Goal: Information Seeking & Learning: Find specific page/section

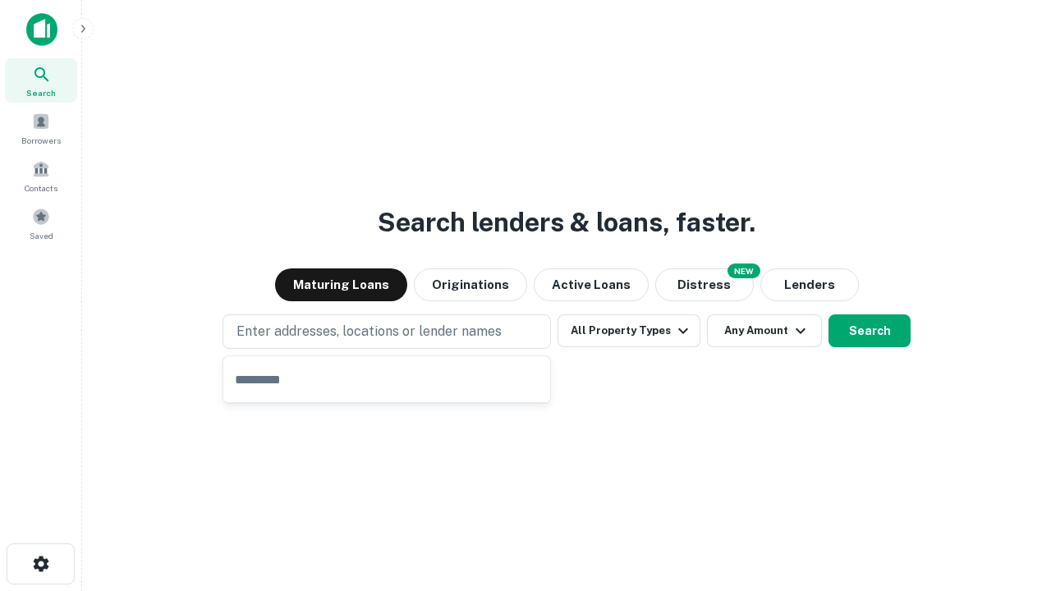
type input "**********"
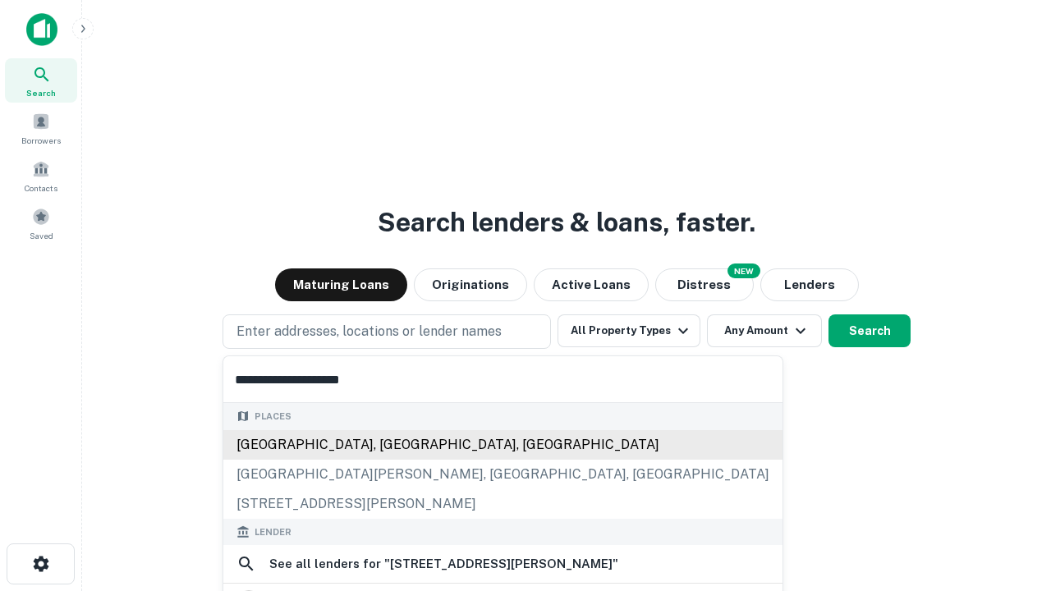
click at [387, 444] on div "[GEOGRAPHIC_DATA], [GEOGRAPHIC_DATA], [GEOGRAPHIC_DATA]" at bounding box center [502, 445] width 559 height 30
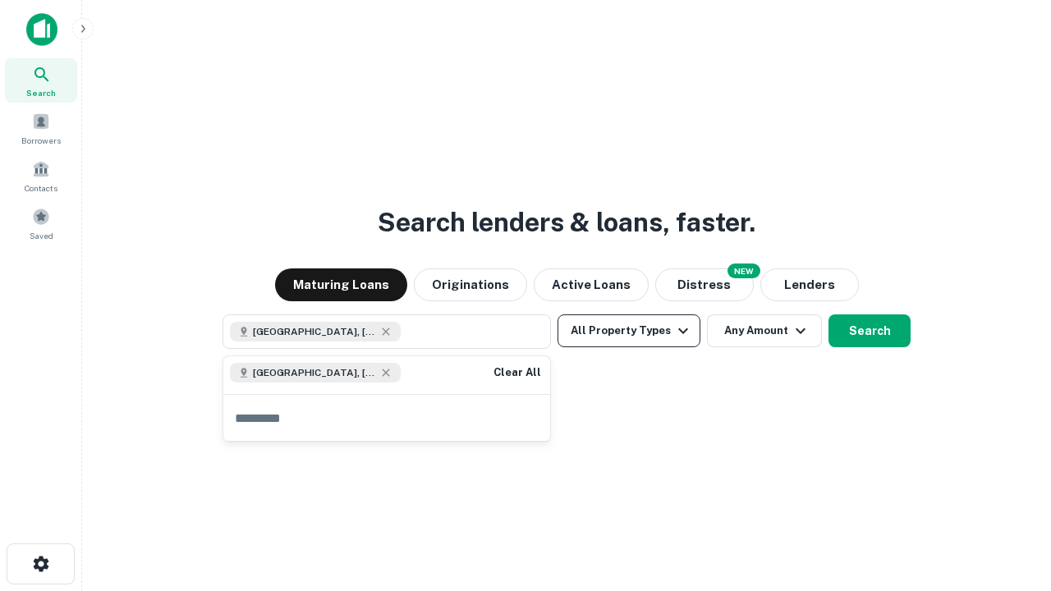
click at [629, 331] on button "All Property Types" at bounding box center [628, 330] width 143 height 33
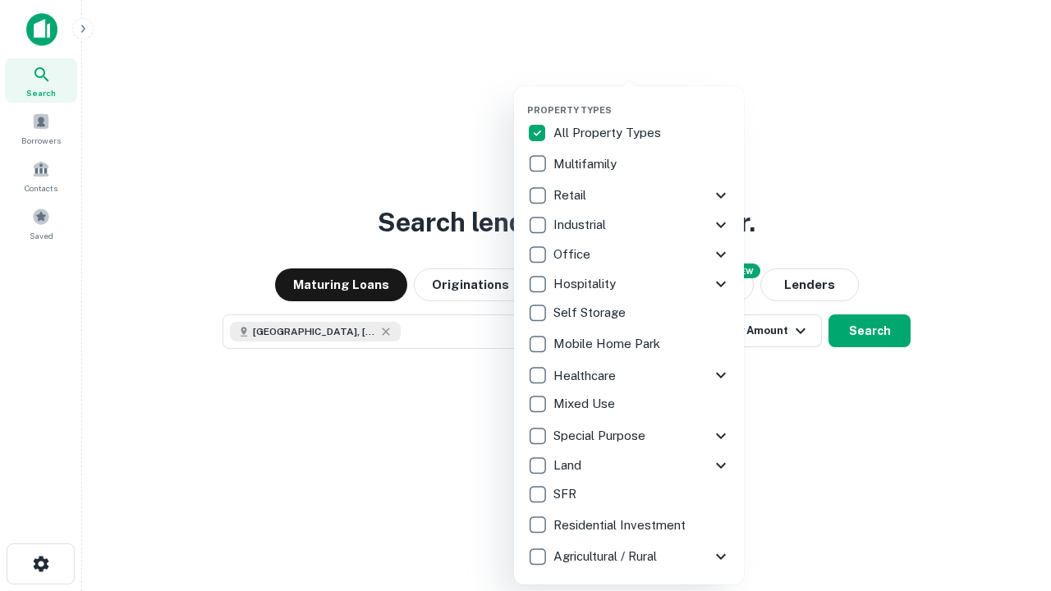
click at [642, 99] on button "button" at bounding box center [642, 99] width 230 height 1
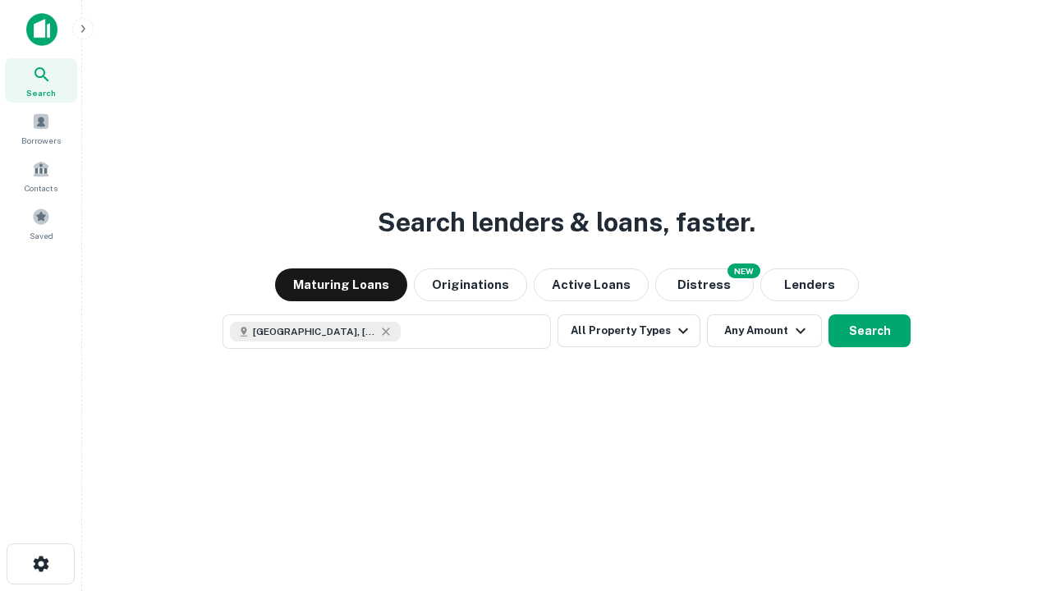
scroll to position [26, 0]
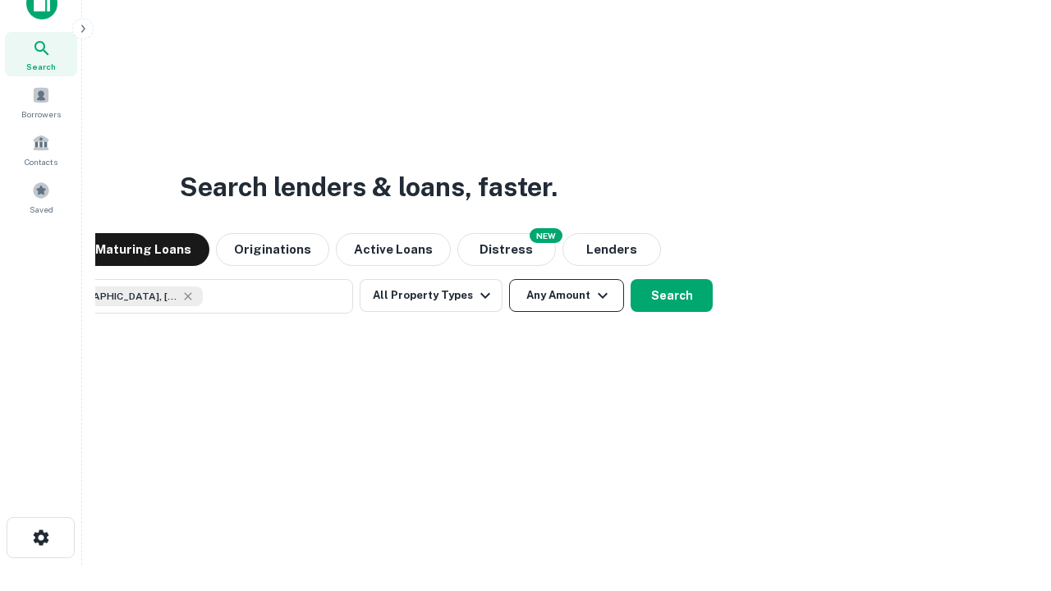
click at [509, 279] on button "Any Amount" at bounding box center [566, 295] width 115 height 33
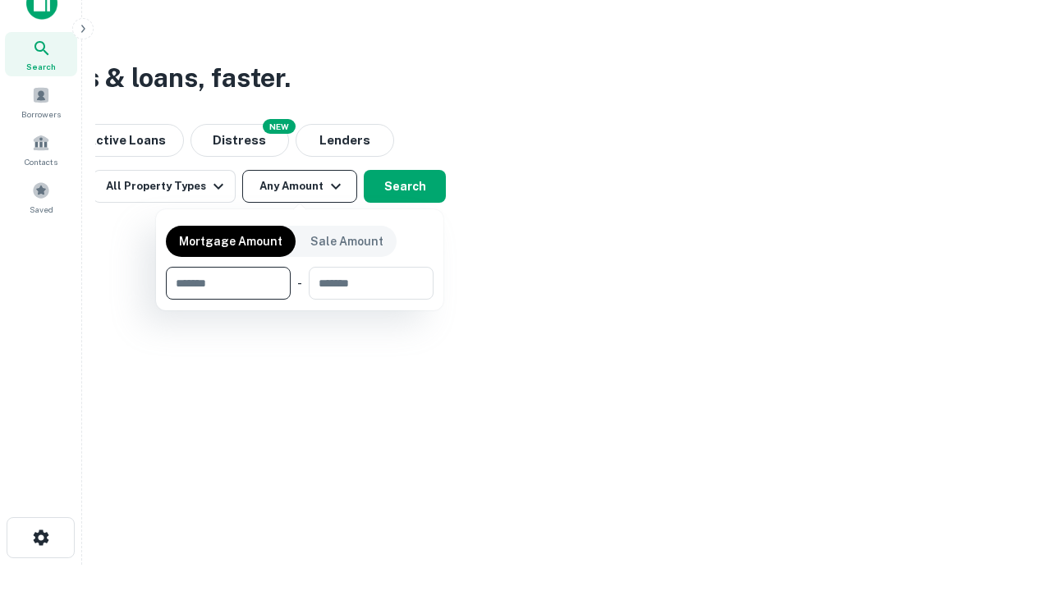
type input "*******"
click at [300, 300] on button "button" at bounding box center [300, 300] width 268 height 1
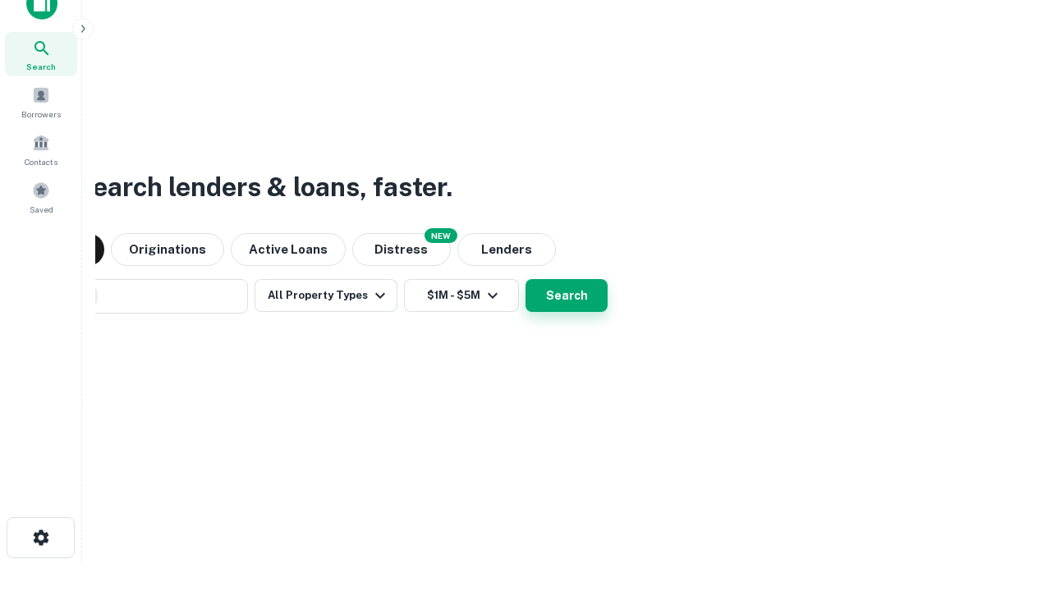
click at [525, 279] on button "Search" at bounding box center [566, 295] width 82 height 33
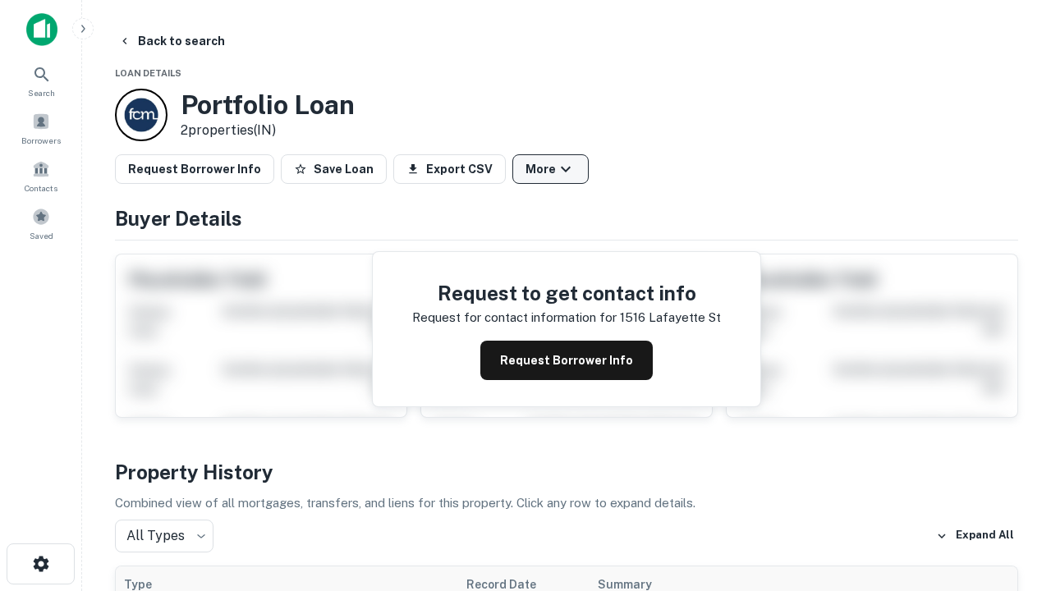
click at [550, 169] on button "More" at bounding box center [550, 169] width 76 height 30
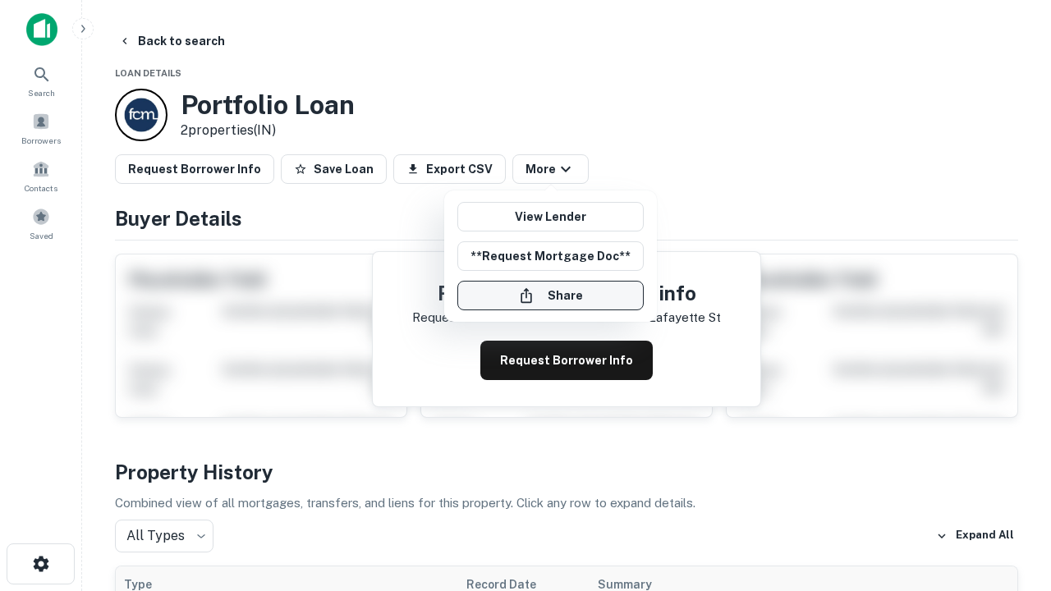
click at [550, 295] on button "Share" at bounding box center [550, 296] width 186 height 30
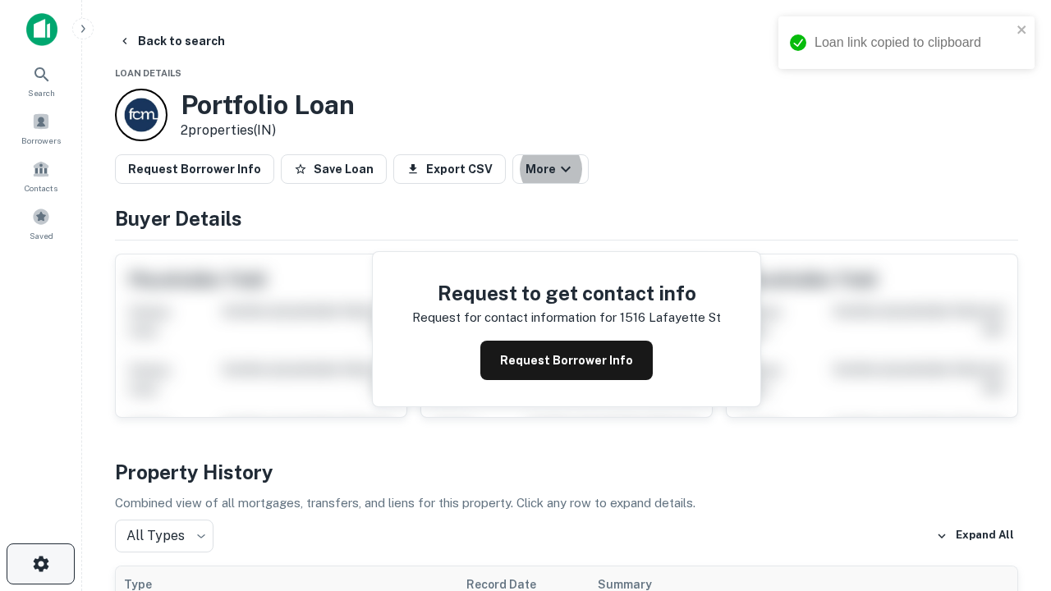
click at [40, 564] on icon "button" at bounding box center [41, 564] width 20 height 20
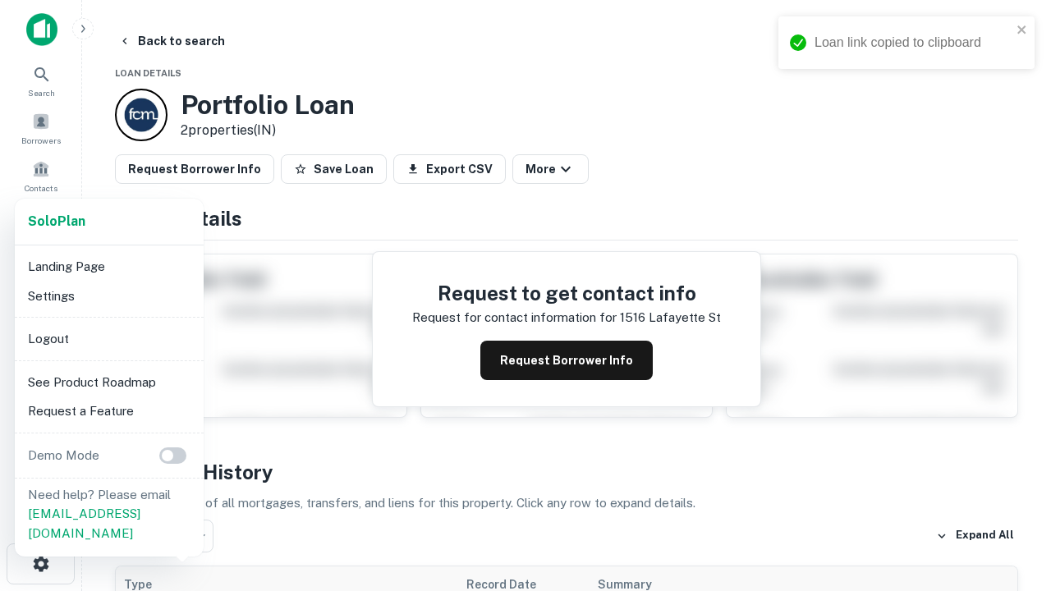
click at [108, 338] on li "Logout" at bounding box center [109, 339] width 176 height 30
